Goal: Transaction & Acquisition: Obtain resource

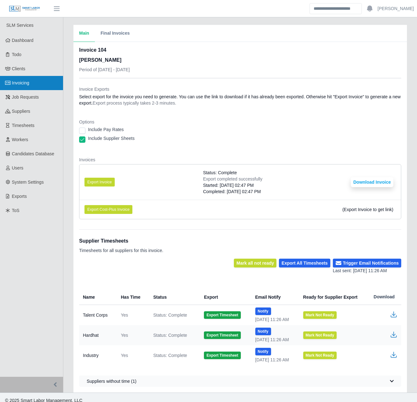
click at [31, 86] on link "Invoicing" at bounding box center [31, 83] width 63 height 14
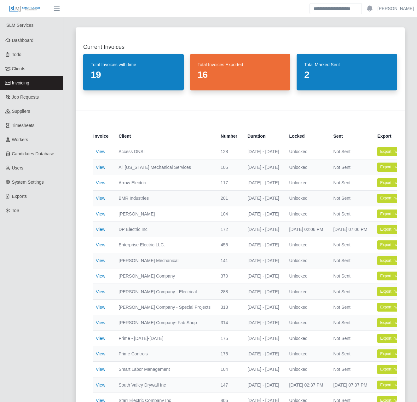
click at [68, 249] on div "Current Invoices Total Invoices with time 19 Total Invoices Exported 16 Total M…" at bounding box center [240, 237] width 344 height 434
click at [101, 276] on link "View" at bounding box center [100, 275] width 9 height 5
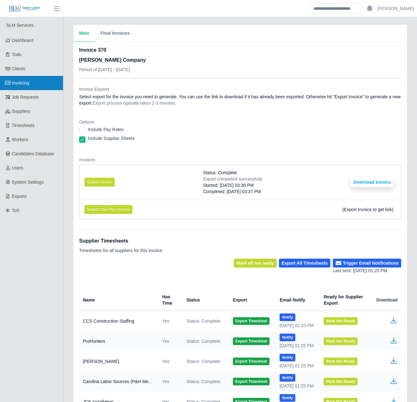
click at [28, 83] on span "Invoicing" at bounding box center [20, 82] width 17 height 5
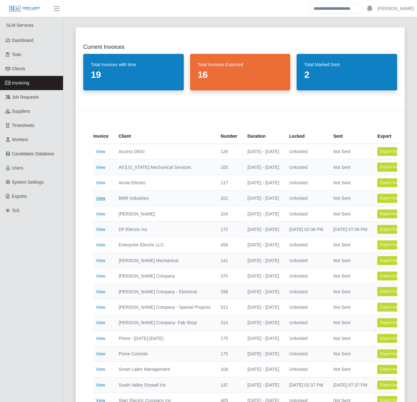
click at [101, 199] on link "View" at bounding box center [100, 198] width 9 height 5
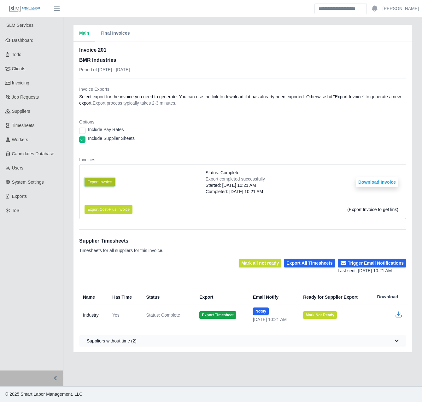
click at [102, 182] on button "Export Invoice" at bounding box center [99, 182] width 30 height 9
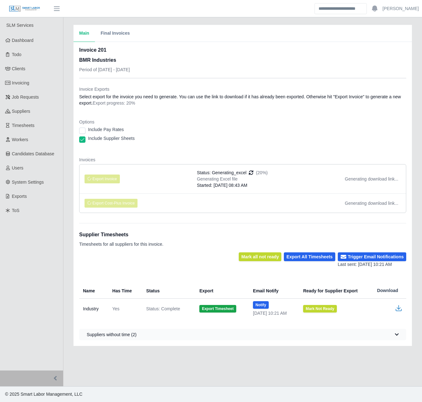
click at [181, 178] on li "Export Invoice Status: Generating_excel (20%) Generating Excel file Started: 09…" at bounding box center [242, 178] width 326 height 29
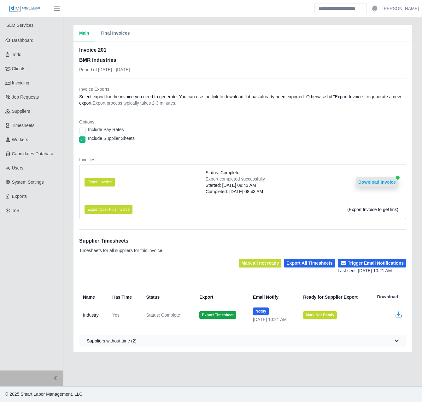
click at [382, 185] on button "Download Invoice" at bounding box center [376, 182] width 43 height 10
click at [36, 82] on link "Invoicing" at bounding box center [31, 83] width 63 height 14
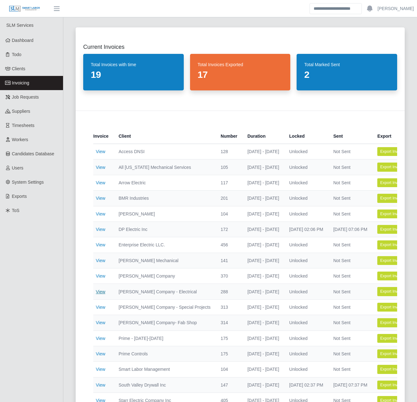
click at [101, 291] on link "View" at bounding box center [100, 291] width 9 height 5
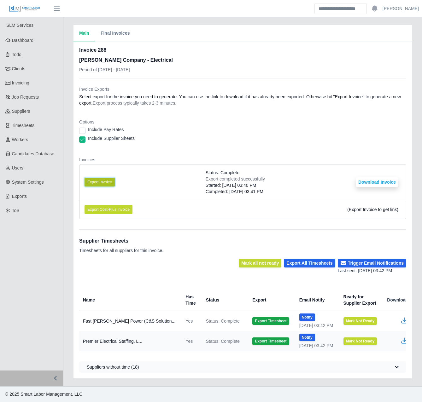
click at [106, 179] on button "Export Invoice" at bounding box center [99, 182] width 30 height 9
click at [365, 179] on button "Download Invoice" at bounding box center [376, 182] width 43 height 10
click at [21, 83] on span "Invoicing" at bounding box center [20, 82] width 17 height 5
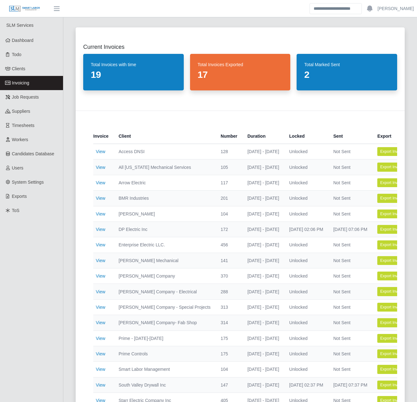
click at [69, 174] on div "Current Invoices Total Invoices with time 19 Total Invoices Exported 17 Total M…" at bounding box center [240, 237] width 344 height 434
click at [69, 264] on div "Current Invoices Total Invoices with time 19 Total Invoices Exported 17 Total M…" at bounding box center [240, 237] width 344 height 434
click at [67, 264] on div "Current Invoices Total Invoices with time 19 Total Invoices Exported 17 Total M…" at bounding box center [239, 380] width 353 height 720
click at [68, 263] on div "Current Invoices Total Invoices with time 19 Total Invoices Exported 17 Total M…" at bounding box center [239, 380] width 353 height 720
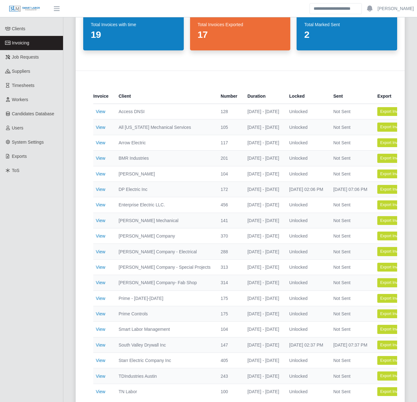
scroll to position [51, 0]
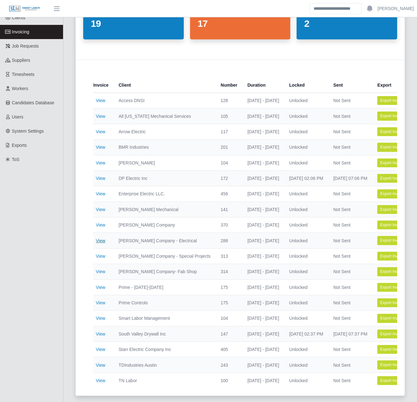
click at [99, 240] on link "View" at bounding box center [100, 240] width 9 height 5
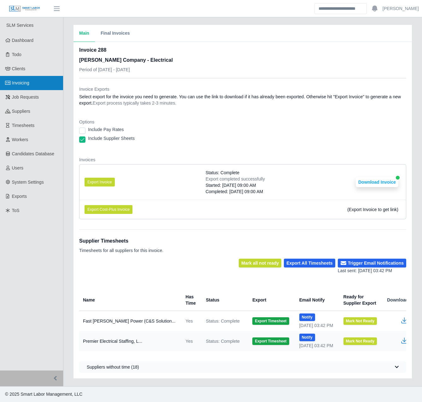
click at [41, 82] on link "Invoicing" at bounding box center [31, 83] width 63 height 14
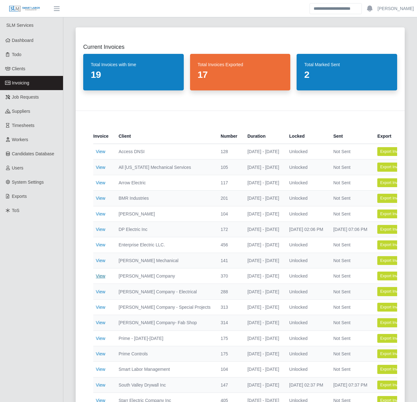
click at [102, 275] on link "View" at bounding box center [100, 275] width 9 height 5
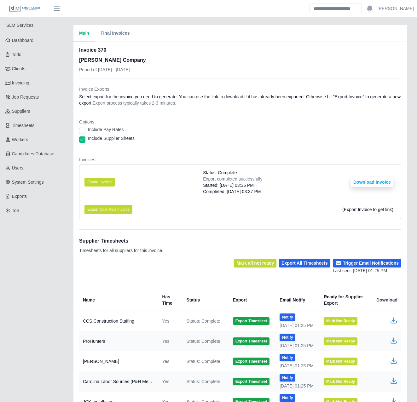
click at [101, 176] on li "Export Invoice Status: Complete Export completed successfully Started: [DATE] 0…" at bounding box center [239, 181] width 321 height 35
click at [101, 180] on button "Export Invoice" at bounding box center [99, 182] width 30 height 9
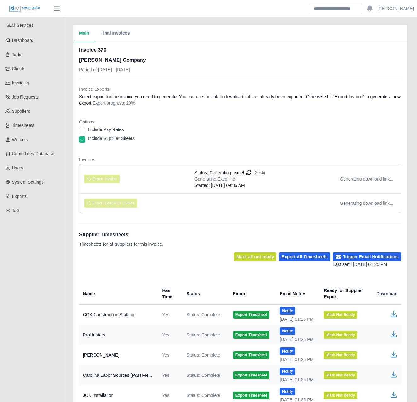
click at [66, 240] on div "Main Final Invoices Invoice 370 Lee Company Period of 08/25/2025 - 08/31/2025 I…" at bounding box center [239, 259] width 353 height 468
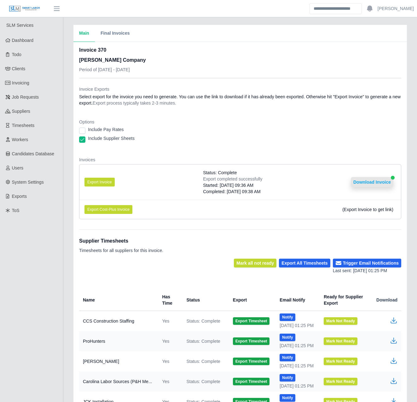
click at [361, 179] on button "Download Invoice" at bounding box center [372, 182] width 43 height 10
